Goal: Information Seeking & Learning: Find specific fact

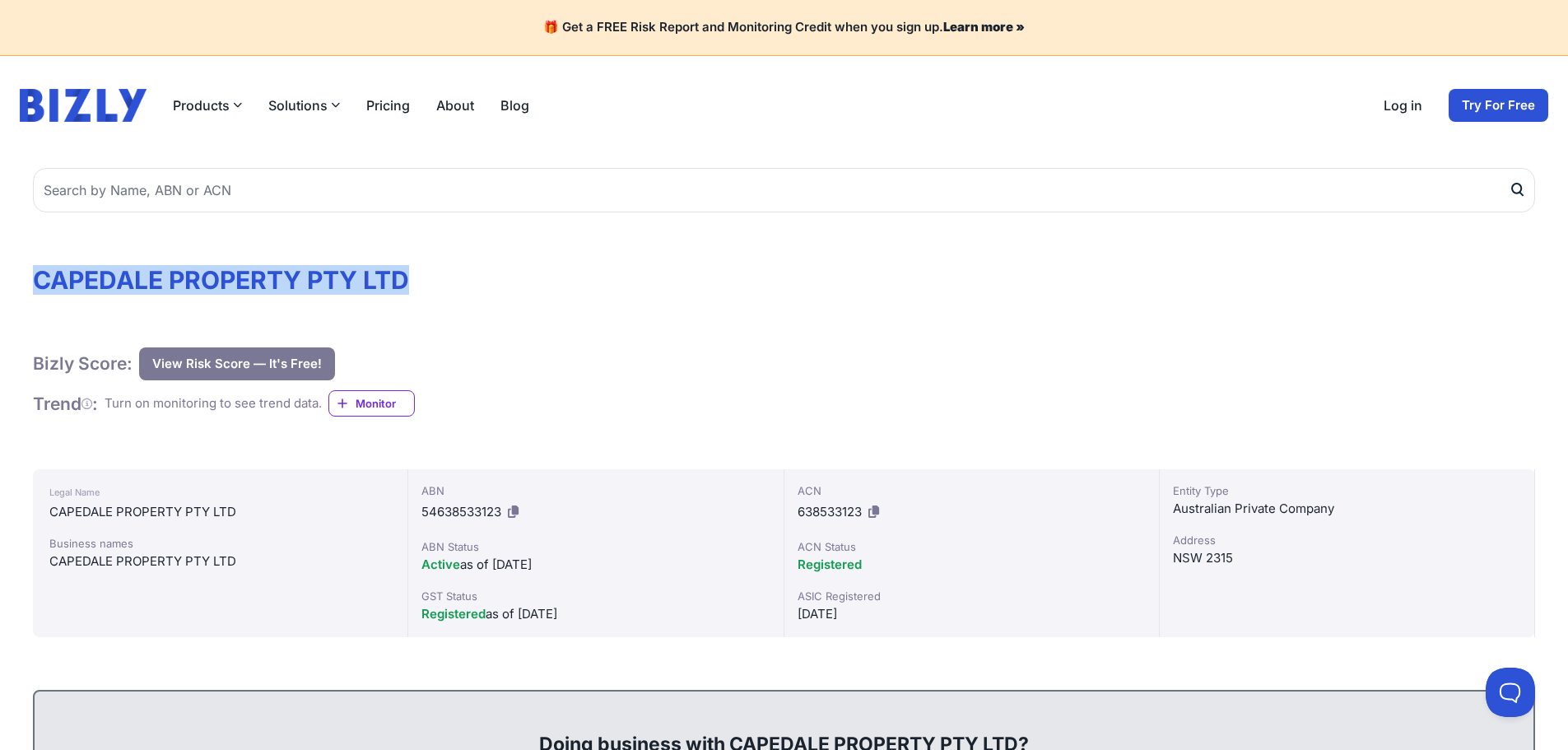
drag, startPoint x: 38, startPoint y: 283, endPoint x: 462, endPoint y: 292, distance: 424.1
click at [462, 292] on h1 "CAPEDALE PROPERTY PTY LTD" at bounding box center [784, 280] width 1502 height 29
copy h1 "CAPEDALE PROPERTY PTY LTD"
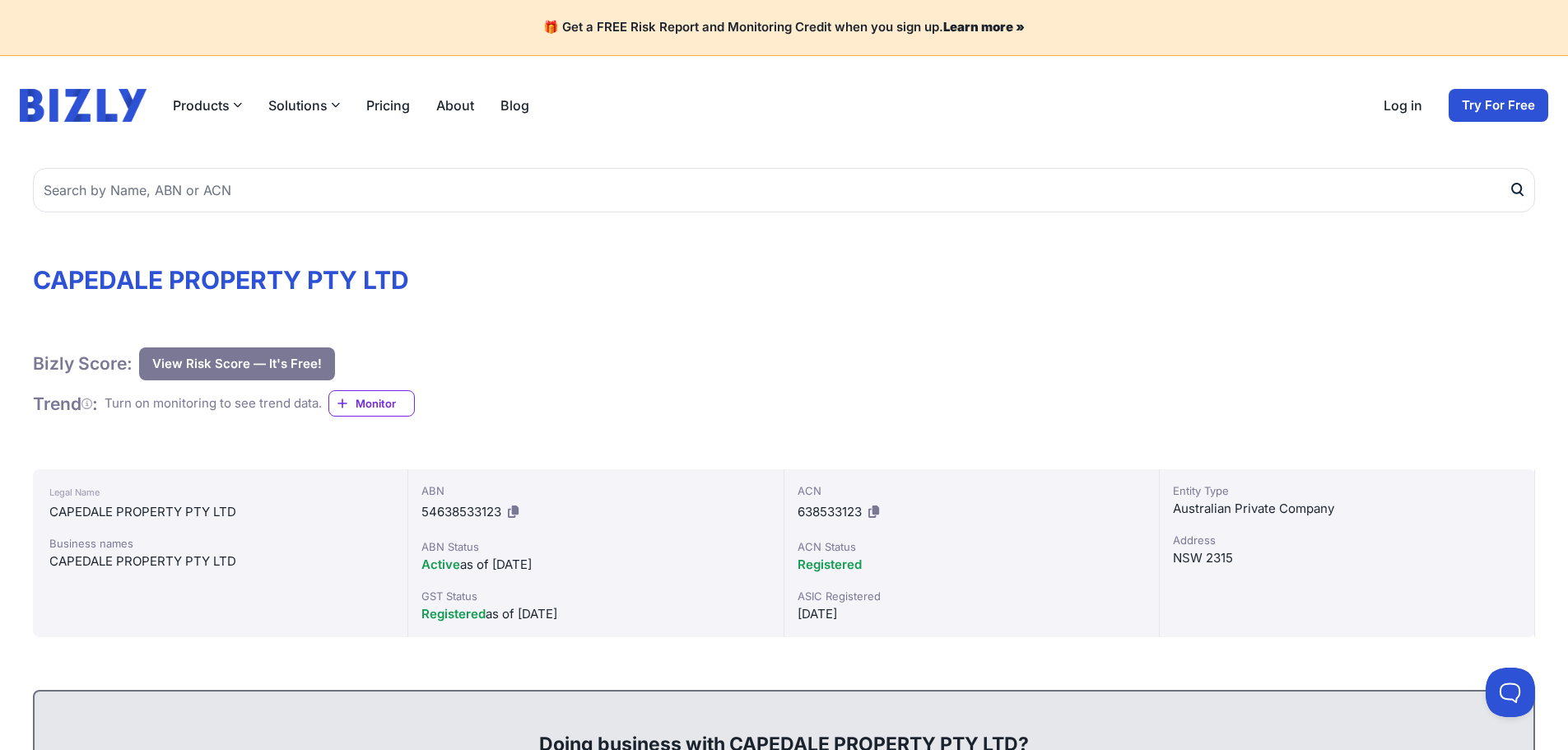
drag, startPoint x: 1177, startPoint y: 509, endPoint x: 1241, endPoint y: 508, distance: 64.0
click at [1241, 508] on div "Australian Private Company" at bounding box center [1347, 509] width 349 height 20
click at [1213, 529] on div "Entity Type Australian Private Company [GEOGRAPHIC_DATA]" at bounding box center [1347, 553] width 375 height 168
drag, startPoint x: 1176, startPoint y: 508, endPoint x: 1245, endPoint y: 562, distance: 87.6
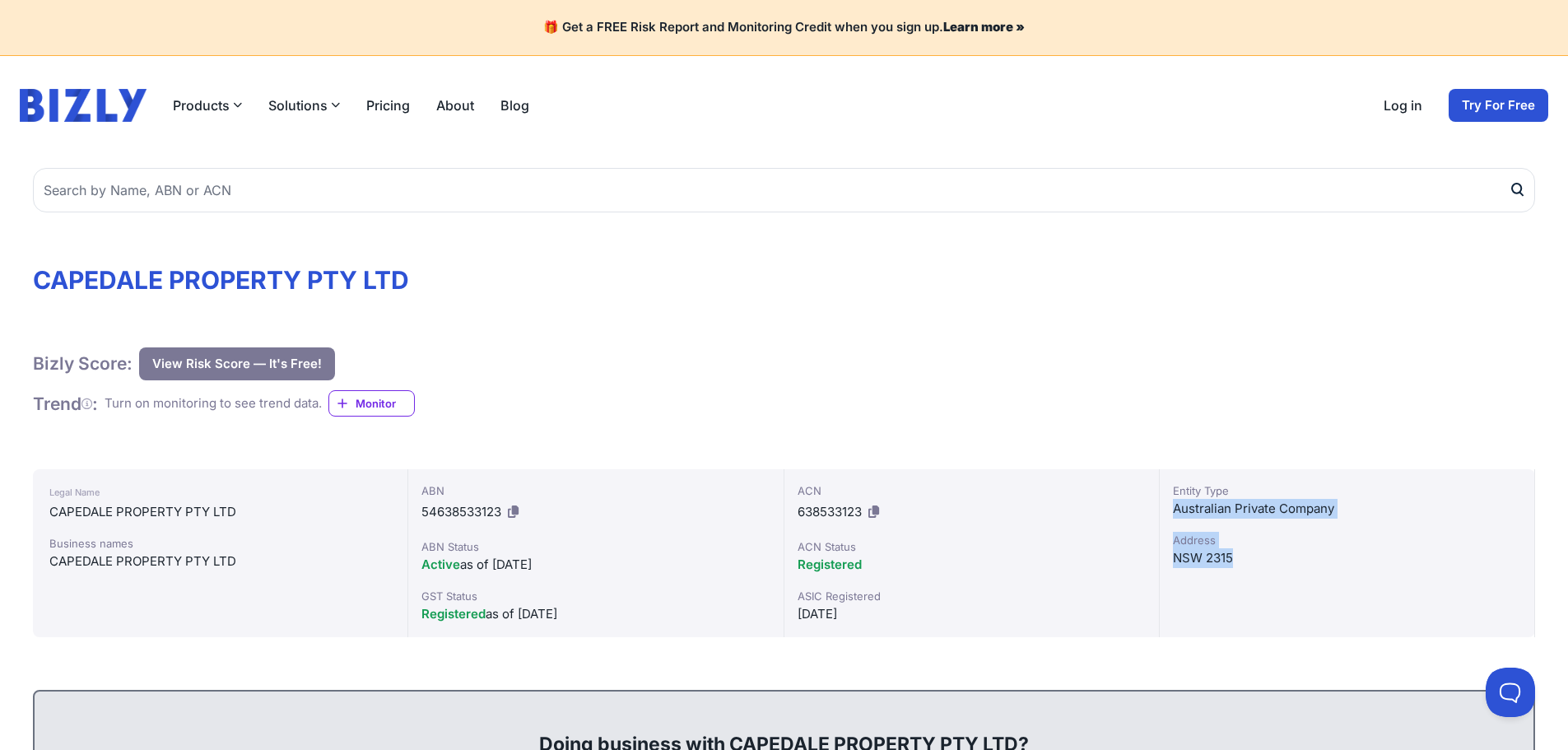
click at [1245, 562] on div "Entity Type Australian Private Company [GEOGRAPHIC_DATA]" at bounding box center [1347, 553] width 375 height 168
copy div "Australian Private Company Address [GEOGRAPHIC_DATA] 2315"
